Goal: Task Accomplishment & Management: Manage account settings

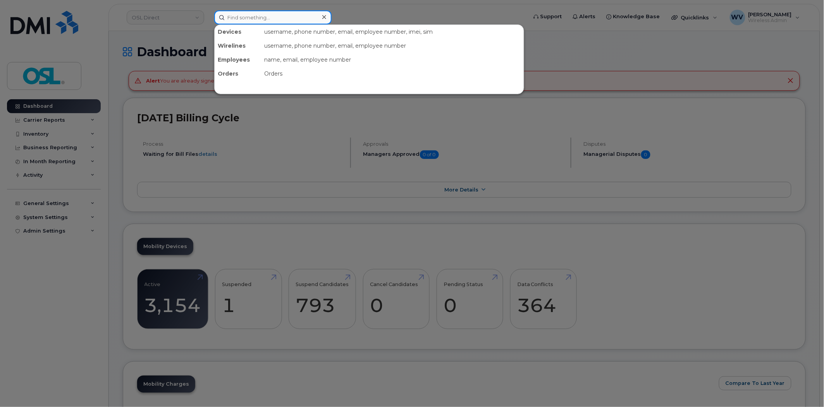
click at [284, 14] on input at bounding box center [272, 17] width 117 height 14
paste input "2895475078"
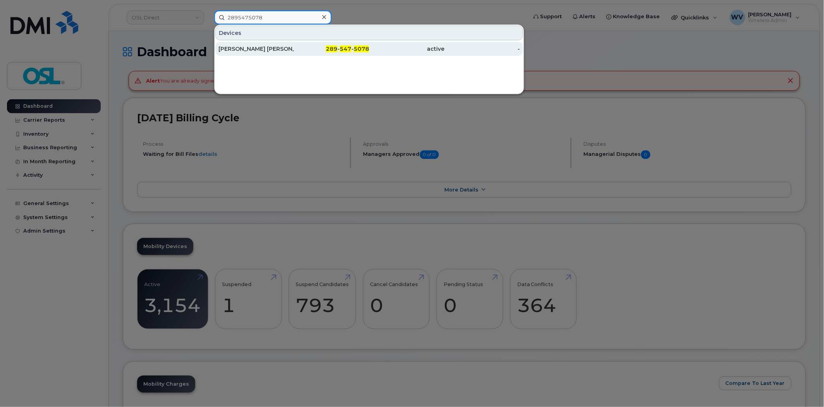
type input "2895475078"
click at [293, 45] on div "[PERSON_NAME] [PERSON_NAME]" at bounding box center [257, 49] width 76 height 8
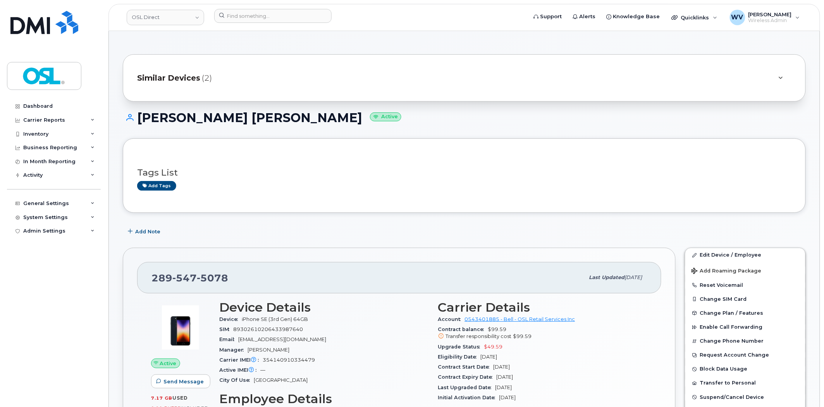
click at [180, 265] on div "289 547 5078 Last updated Aug 06, 2025" at bounding box center [399, 277] width 524 height 31
click at [197, 272] on span "547" at bounding box center [212, 278] width 31 height 12
click at [761, 256] on link "Edit Device / Employee" at bounding box center [746, 255] width 120 height 14
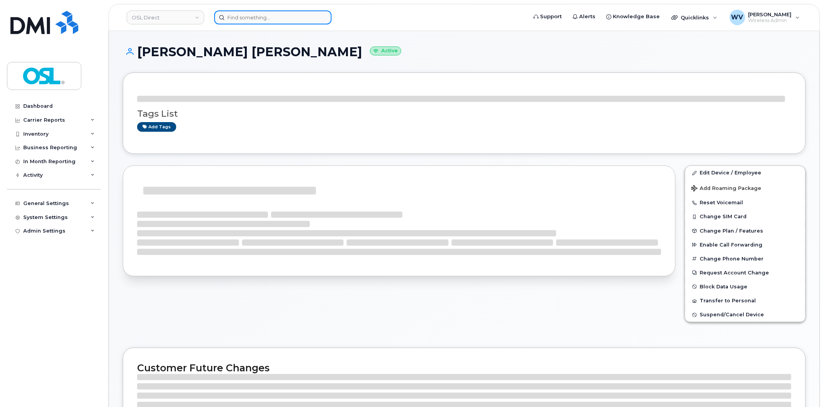
click at [279, 14] on input at bounding box center [272, 17] width 117 height 14
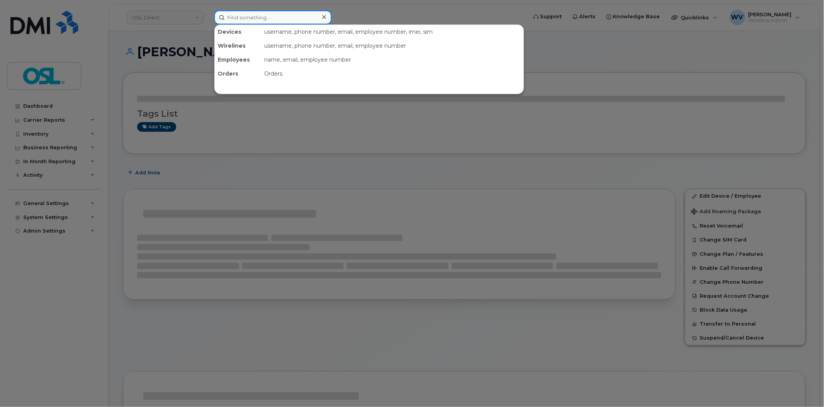
paste input "4164530848"
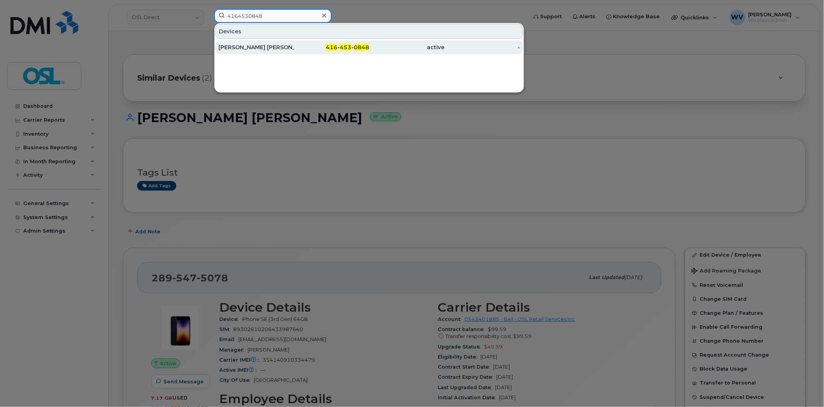
type input "4164530848"
click at [273, 48] on div "[PERSON_NAME] [PERSON_NAME]" at bounding box center [257, 47] width 76 height 8
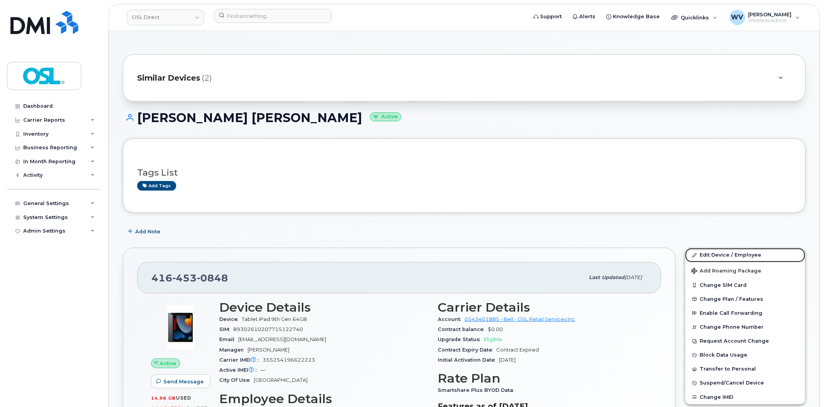
click at [725, 255] on link "Edit Device / Employee" at bounding box center [746, 255] width 120 height 14
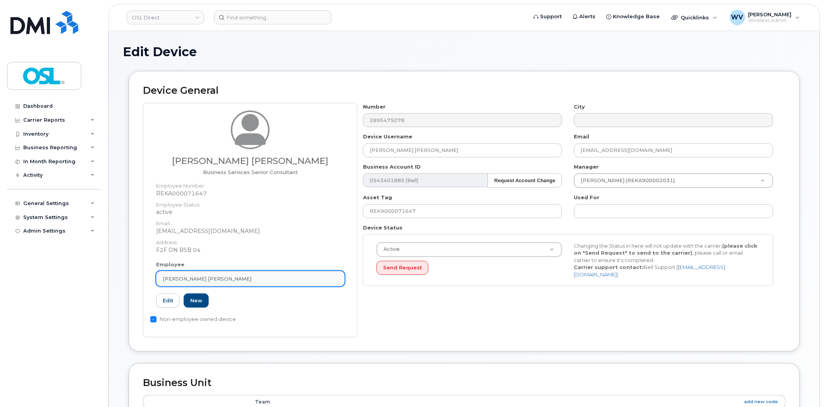
click at [226, 281] on div "[PERSON_NAME] [PERSON_NAME]" at bounding box center [251, 278] width 176 height 7
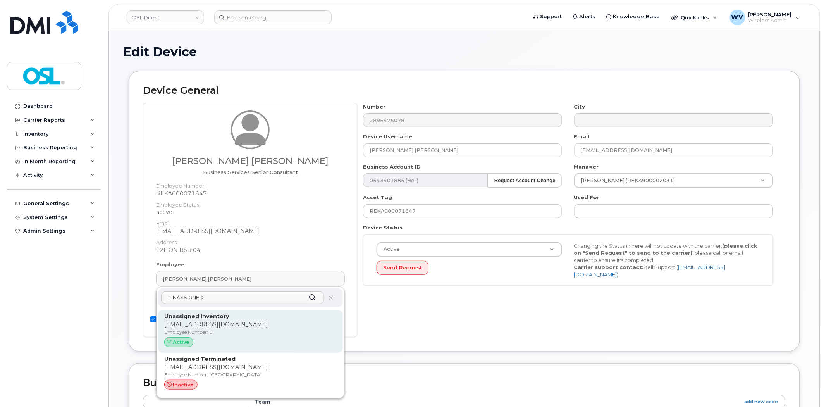
type input "UNASSIGNED"
click at [245, 319] on p "Unassigned Inventory" at bounding box center [250, 316] width 172 height 8
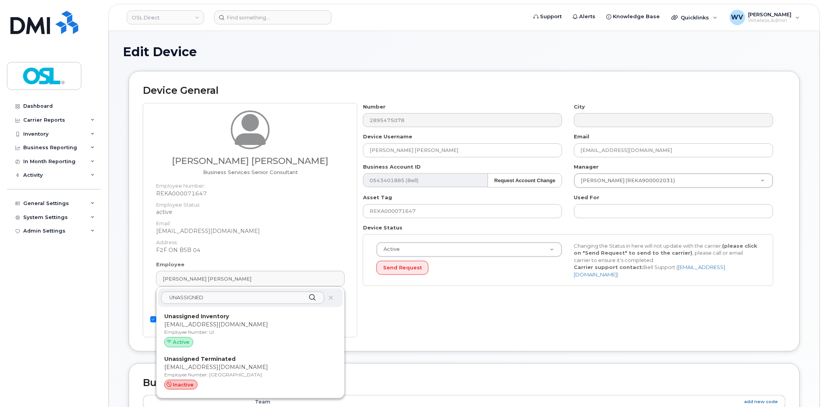
type input "UI"
type input "Unassigned Inventory"
type input "[EMAIL_ADDRESS][DOMAIN_NAME]"
type input "4724252"
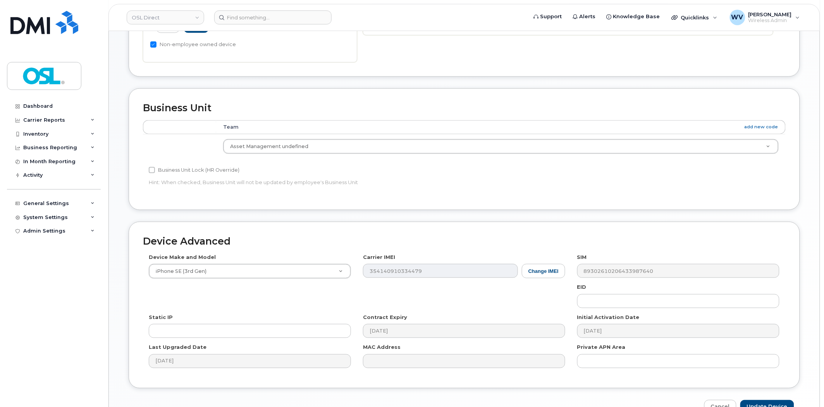
scroll to position [297, 0]
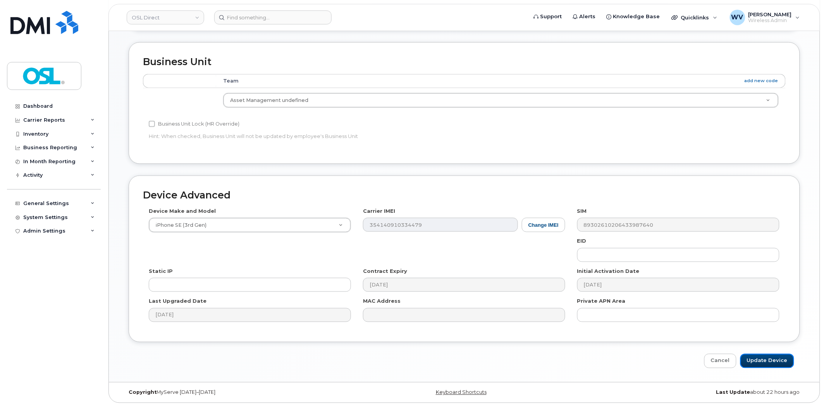
click at [771, 359] on input "Update Device" at bounding box center [768, 361] width 54 height 14
type input "Saving..."
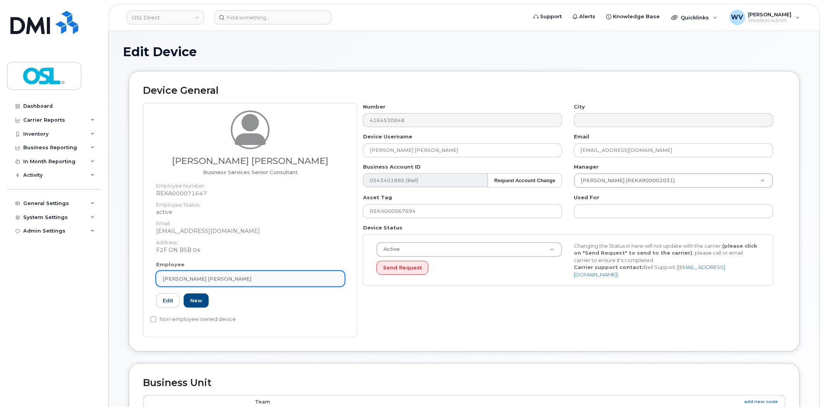
click at [223, 275] on div "[PERSON_NAME] [PERSON_NAME]" at bounding box center [251, 278] width 176 height 7
paste input "UNASSIGNED"
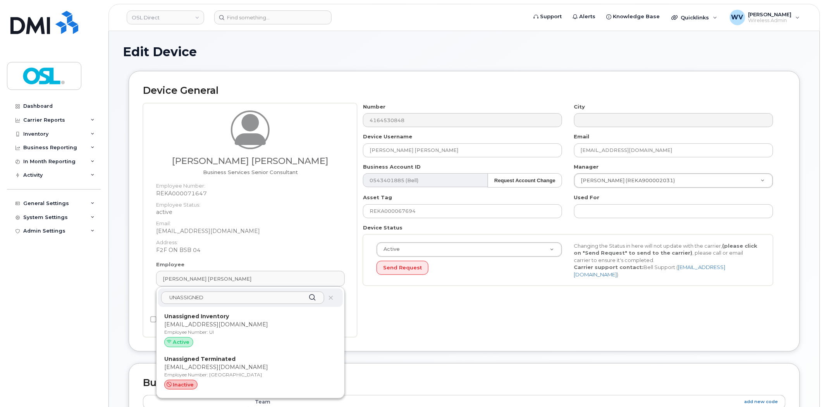
type input "UNASSIGNED"
click at [232, 316] on p "Unassigned Inventory" at bounding box center [250, 316] width 172 height 8
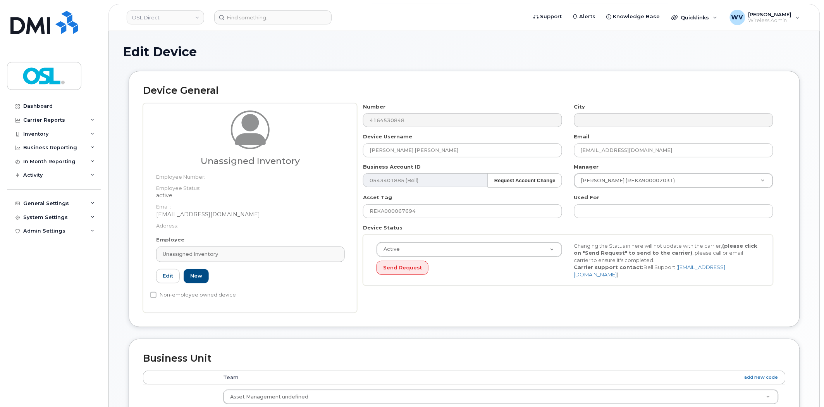
type input "UI"
type input "Unassigned Inventory"
type input "[EMAIL_ADDRESS][DOMAIN_NAME]"
type input "4724252"
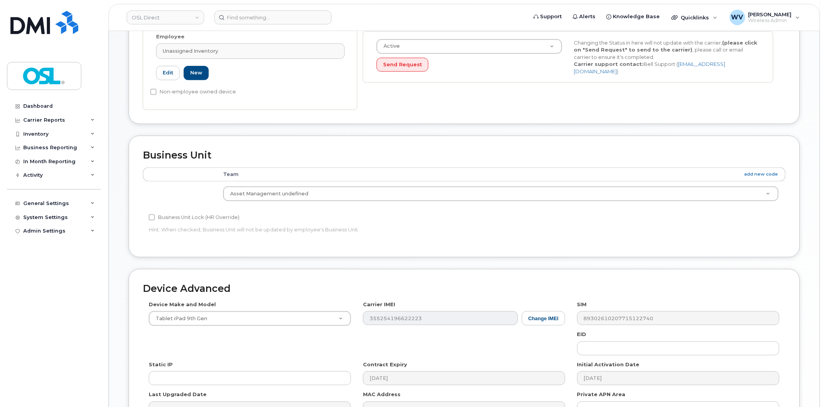
scroll to position [297, 0]
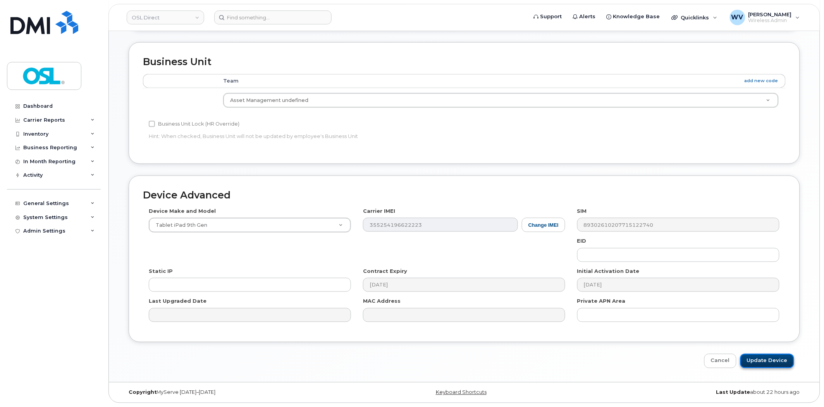
click at [780, 365] on input "Update Device" at bounding box center [768, 361] width 54 height 14
type input "Saving..."
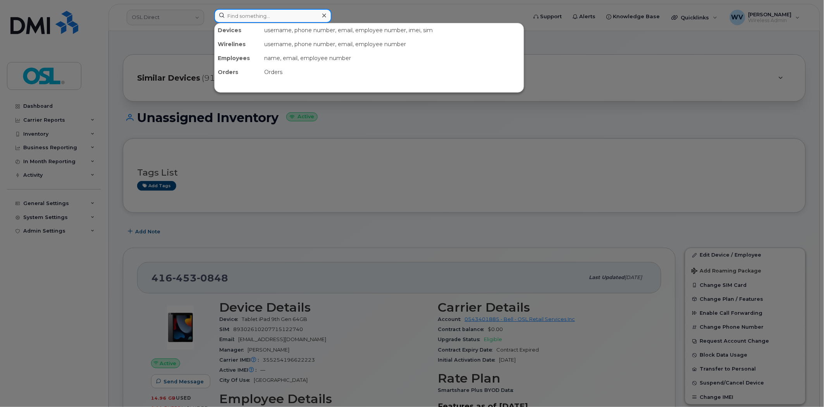
click at [286, 20] on input at bounding box center [272, 16] width 117 height 14
paste input "4164340246"
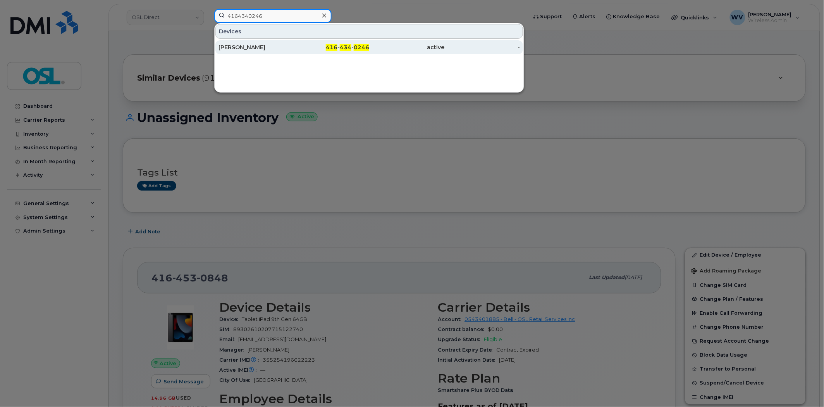
type input "4164340246"
click at [294, 41] on div "[PERSON_NAME]" at bounding box center [332, 47] width 76 height 14
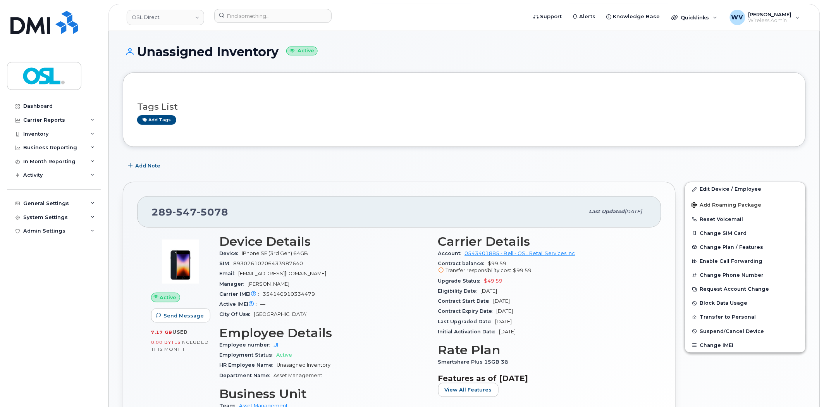
click at [215, 204] on div "289 547 5078" at bounding box center [368, 211] width 433 height 16
copy span "289 547 5078"
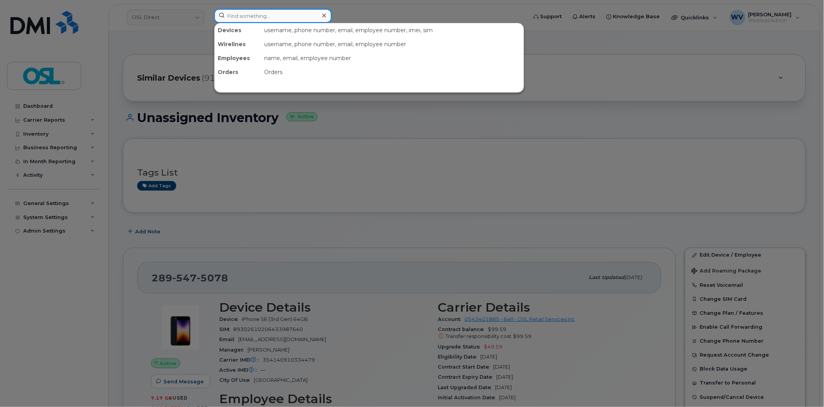
click at [245, 17] on input at bounding box center [272, 16] width 117 height 14
paste input "4168591848"
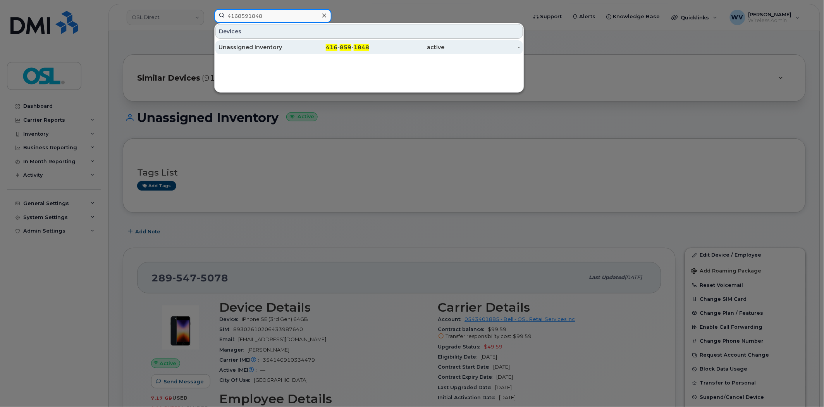
type input "4168591848"
click at [262, 44] on div "Unassigned Inventory" at bounding box center [257, 47] width 76 height 8
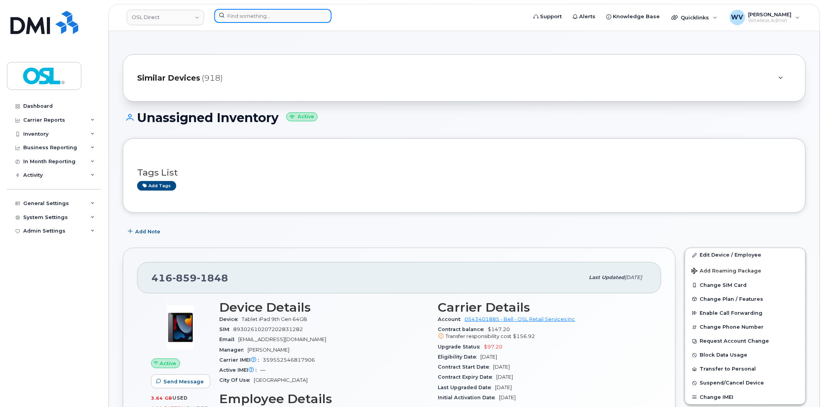
click at [279, 21] on input at bounding box center [272, 16] width 117 height 14
paste input "4167357300"
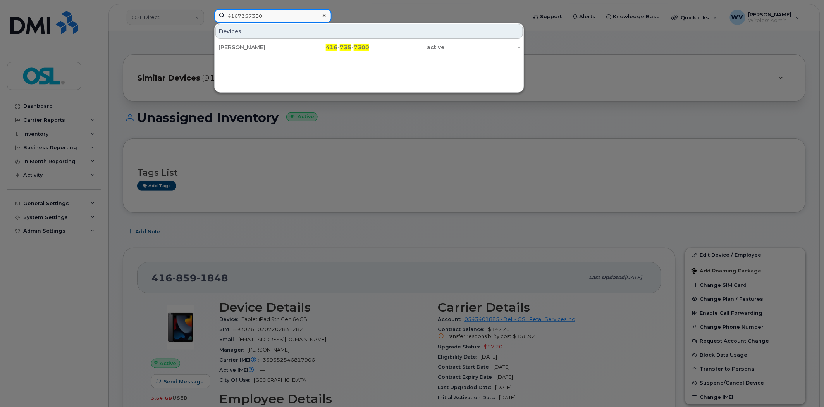
type input "4167357300"
drag, startPoint x: 274, startPoint y: 44, endPoint x: 277, endPoint y: 39, distance: 5.9
click at [274, 44] on div "[PERSON_NAME]" at bounding box center [257, 47] width 76 height 8
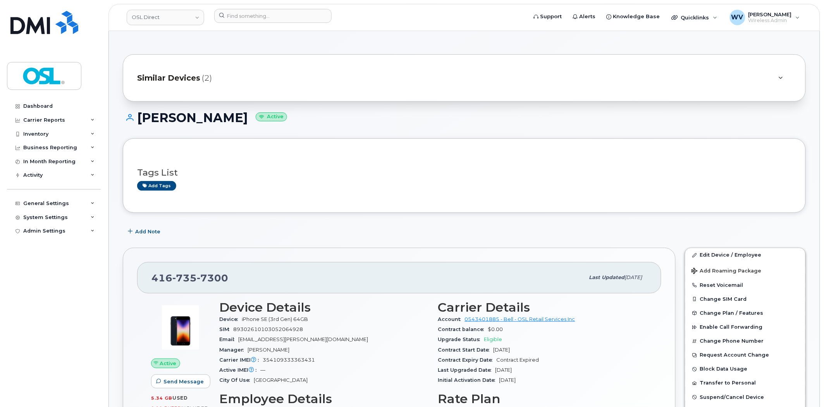
click at [200, 274] on span "7300" at bounding box center [212, 278] width 31 height 12
copy span "416 735 7300"
click at [714, 255] on link "Edit Device / Employee" at bounding box center [746, 255] width 120 height 14
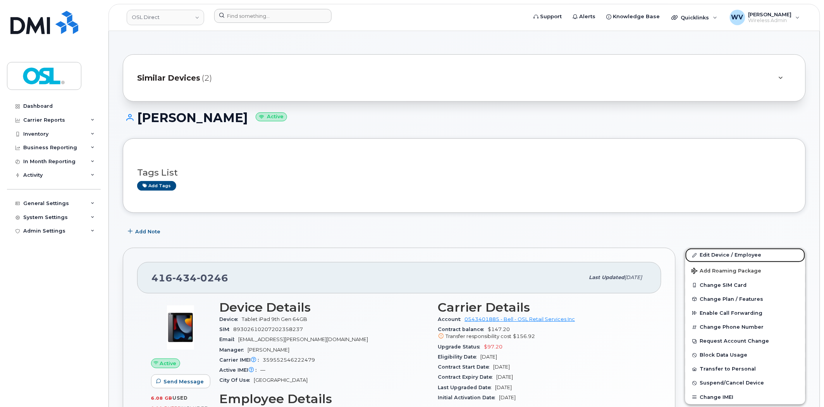
drag, startPoint x: 752, startPoint y: 255, endPoint x: 519, endPoint y: 18, distance: 332.7
click at [752, 255] on link "Edit Device / Employee" at bounding box center [746, 255] width 120 height 14
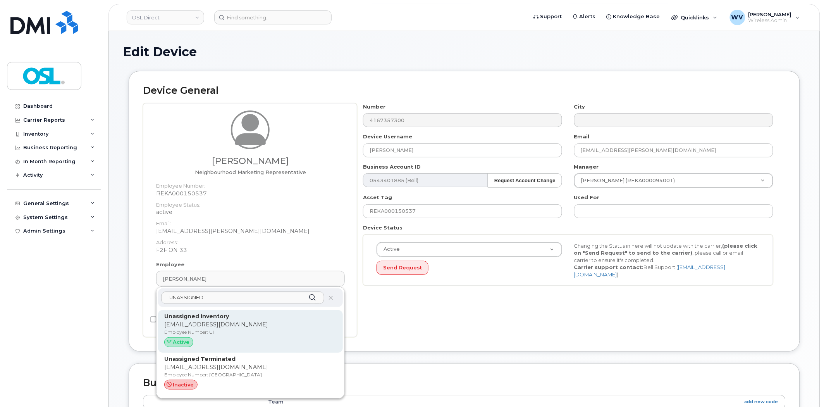
type input "UNASSIGNED"
click at [307, 320] on div "Unassigned Inventory support@osldirect.com Employee Number: UI Active" at bounding box center [250, 331] width 172 height 38
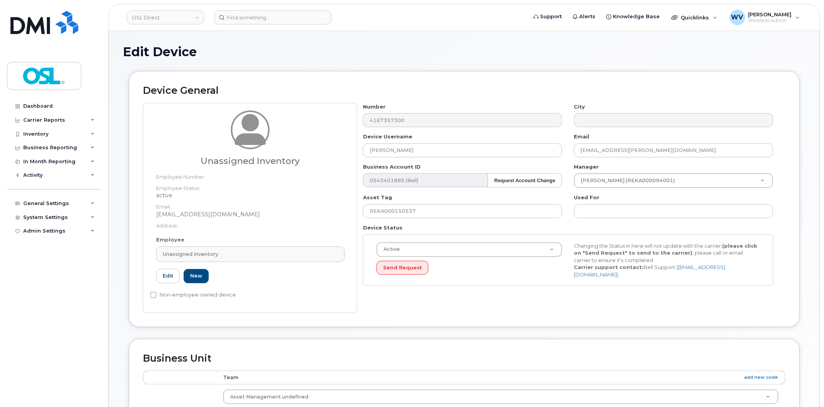
type input "UI"
type input "Unassigned Inventory"
type input "[EMAIL_ADDRESS][DOMAIN_NAME]"
type input "4724252"
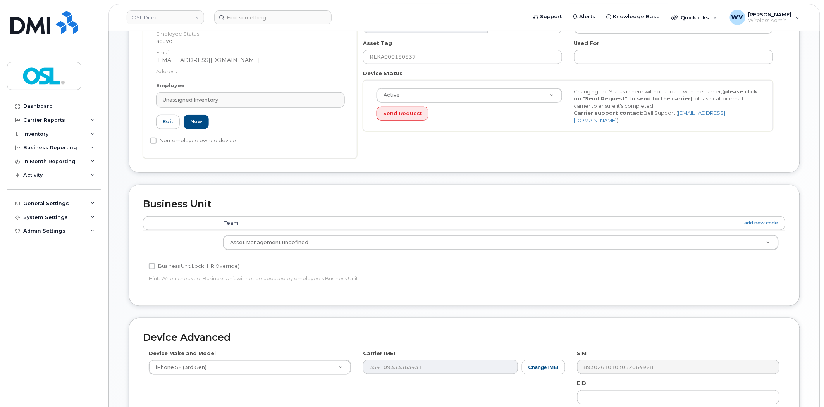
scroll to position [297, 0]
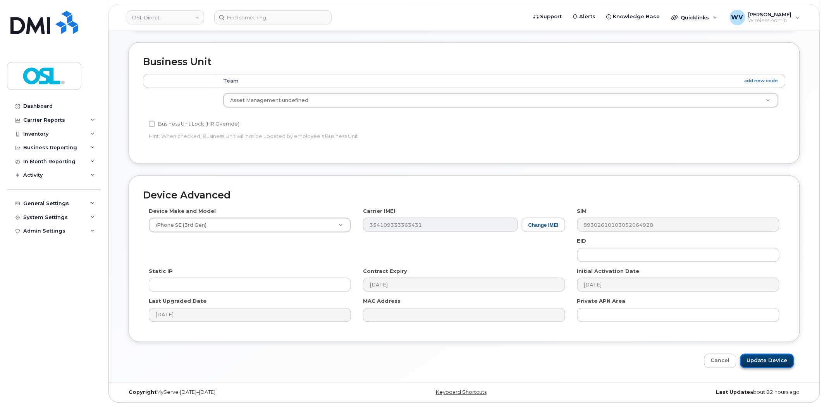
click at [761, 357] on input "Update Device" at bounding box center [768, 361] width 54 height 14
type input "Saving..."
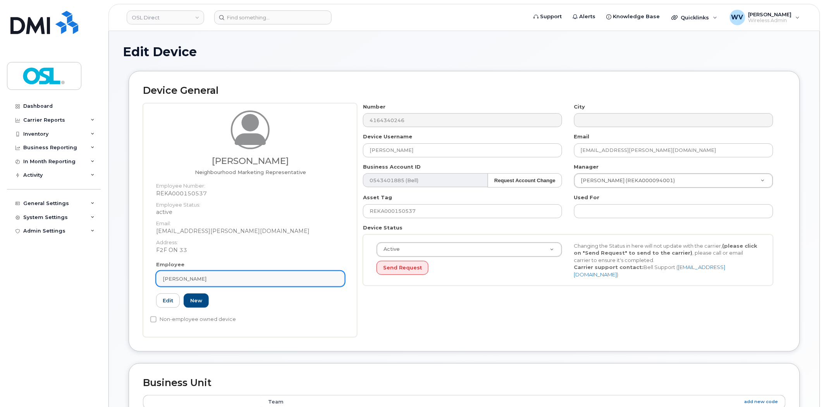
click at [205, 279] on span "[PERSON_NAME]" at bounding box center [185, 278] width 44 height 7
paste input "UNASSIGNED"
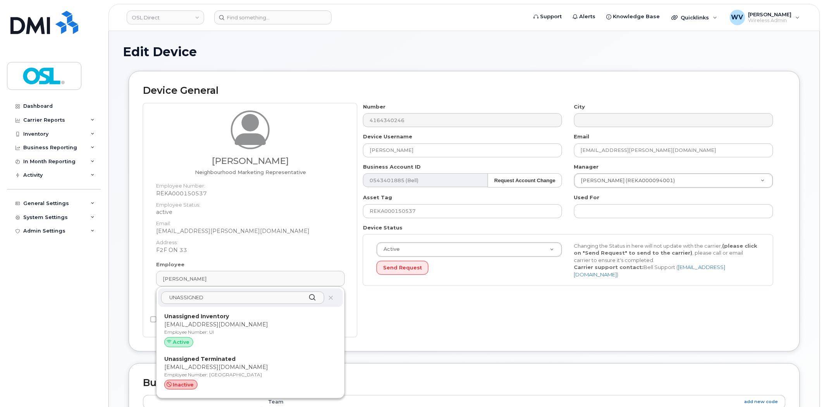
type input "UNASSIGNED"
click at [202, 321] on p "support@osldirect.com" at bounding box center [250, 325] width 172 height 8
type input "UI"
type input "Unassigned Inventory"
type input "support@osldirect.com"
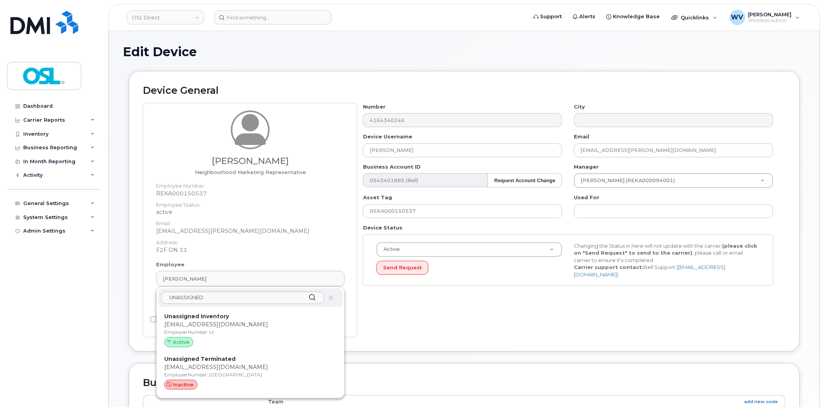
type input "4724252"
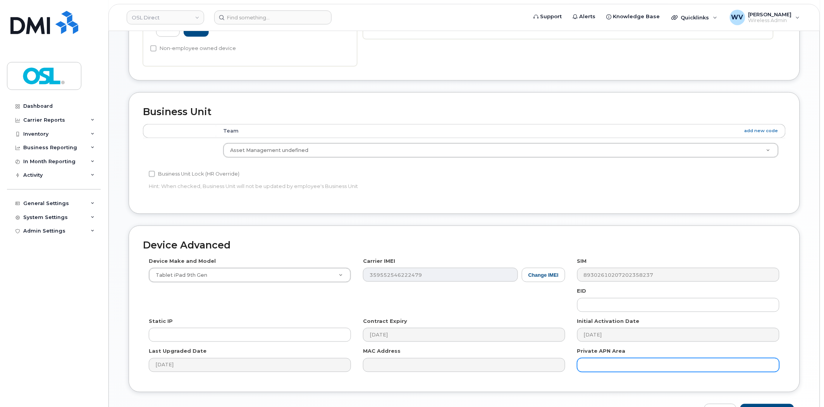
scroll to position [297, 0]
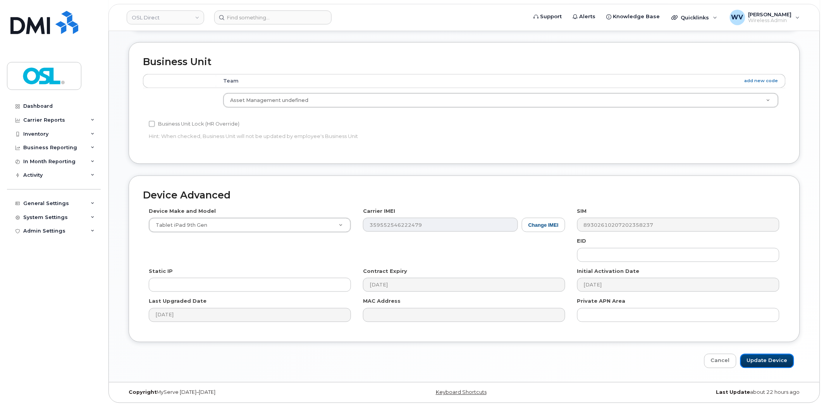
click at [778, 365] on input "Update Device" at bounding box center [768, 361] width 54 height 14
type input "Saving..."
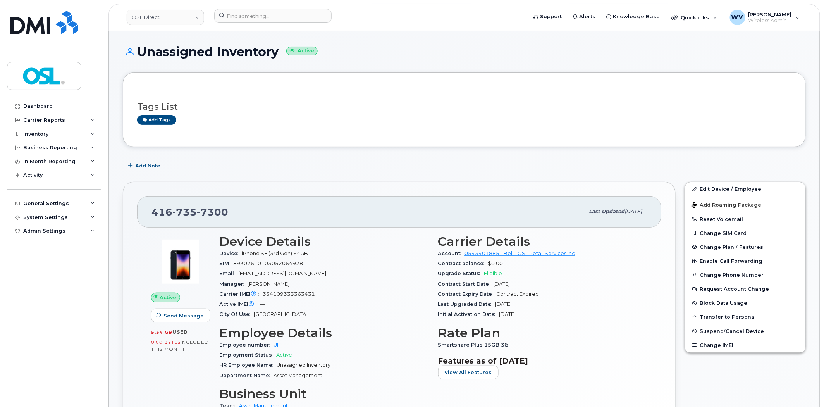
click at [228, 206] on div "[PHONE_NUMBER]" at bounding box center [368, 211] width 433 height 16
click at [222, 211] on span "7300" at bounding box center [212, 212] width 31 height 12
copy span "416 735 7300"
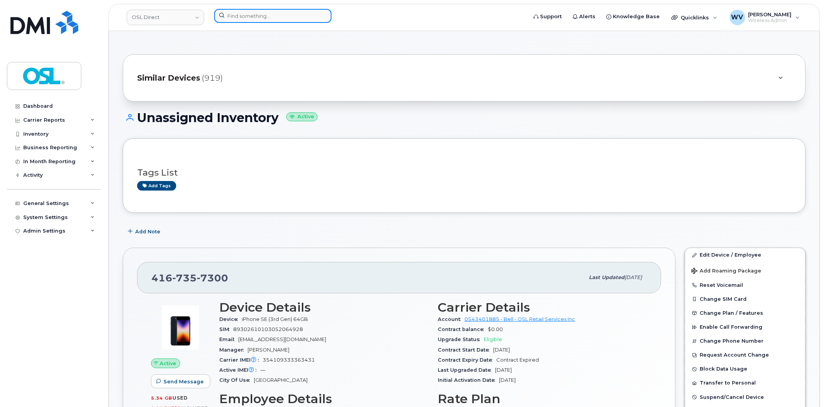
click at [278, 17] on input at bounding box center [272, 16] width 117 height 14
paste input "782640788"
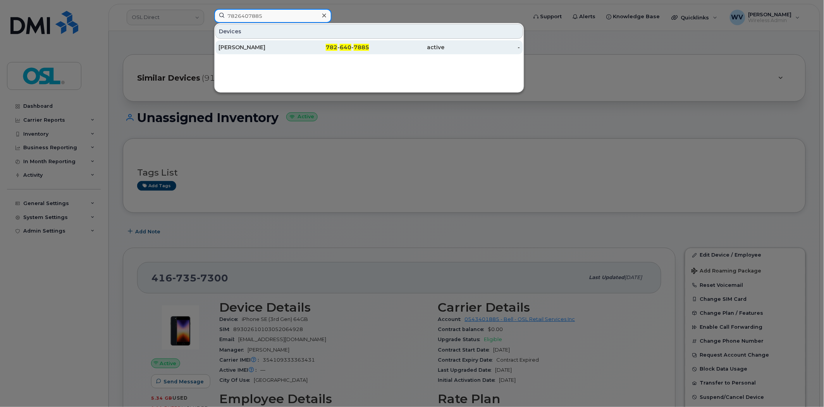
type input "7826407885"
click at [273, 47] on div "[PERSON_NAME]" at bounding box center [257, 47] width 76 height 8
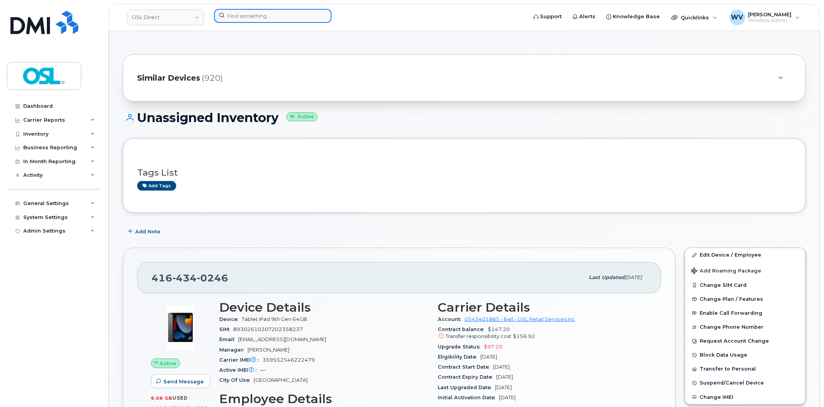
click at [246, 16] on input at bounding box center [272, 16] width 117 height 14
paste input "9022336752"
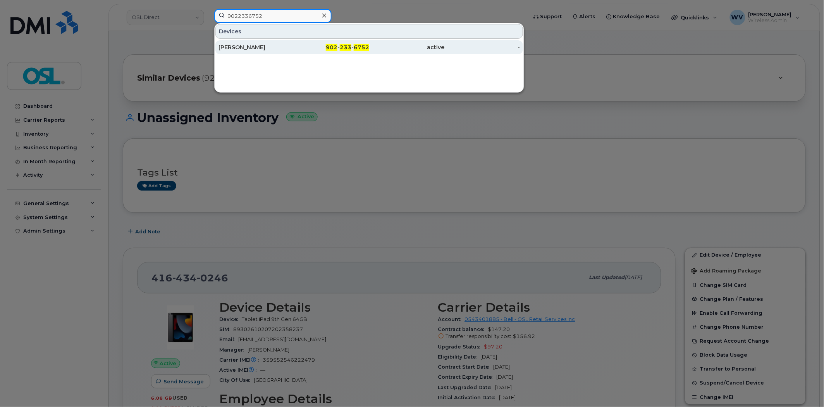
type input "9022336752"
click at [294, 40] on div "[PERSON_NAME]" at bounding box center [332, 47] width 76 height 14
